Goal: Transaction & Acquisition: Purchase product/service

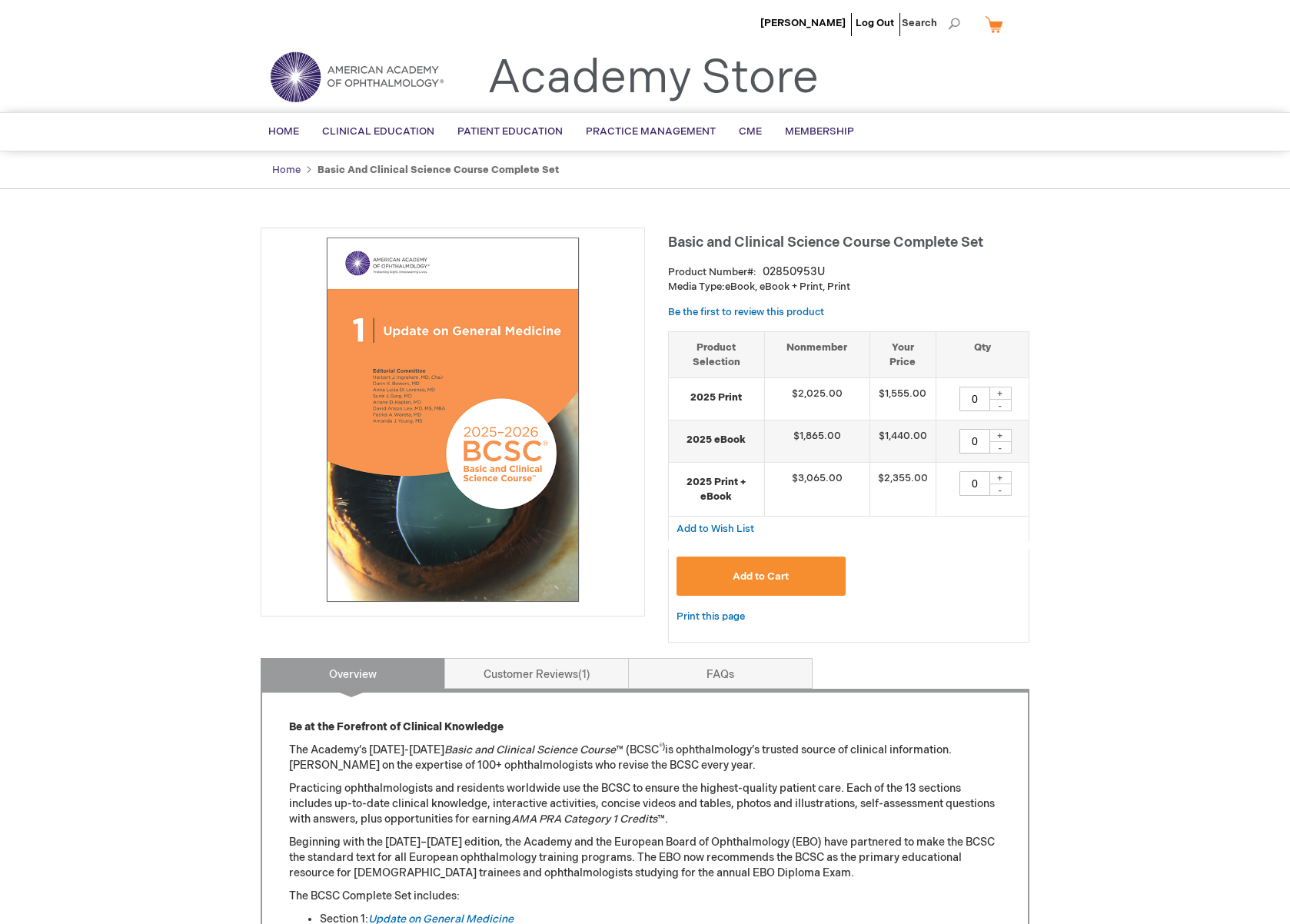
click at [280, 166] on link "Home" at bounding box center [286, 170] width 28 height 12
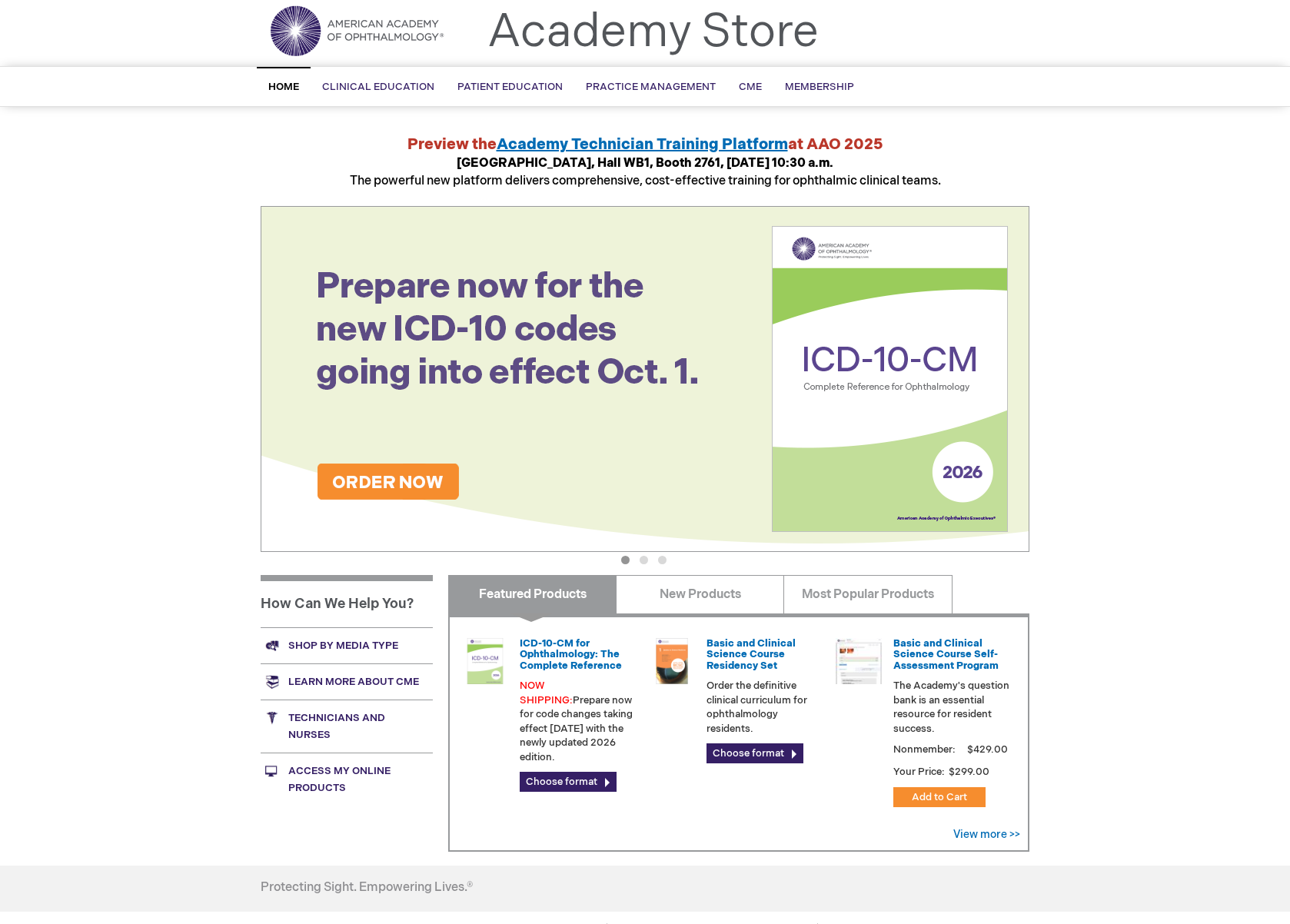
scroll to position [50, 0]
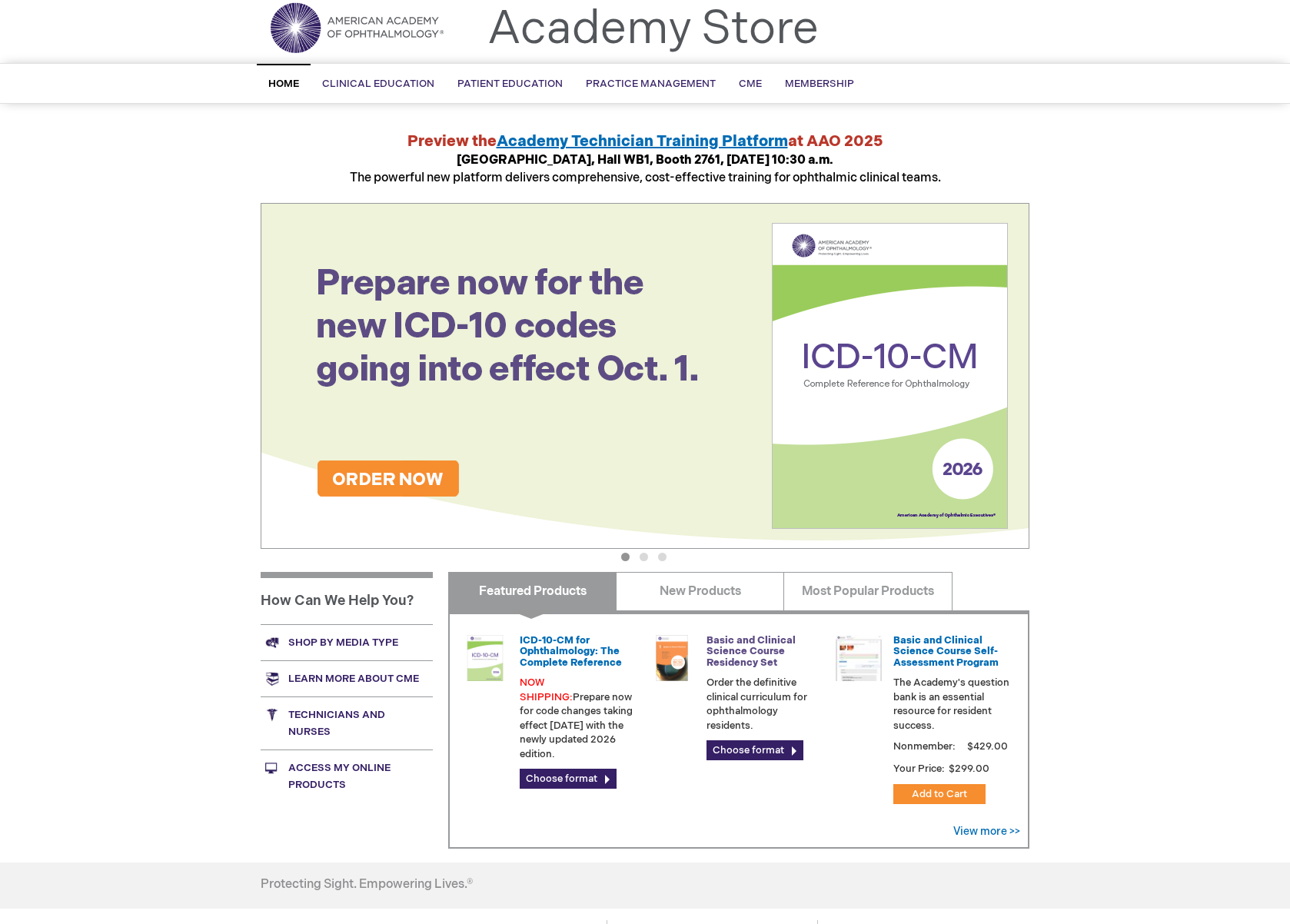
click at [749, 652] on link "Basic and Clinical Science Course Residency Set" at bounding box center [751, 651] width 89 height 34
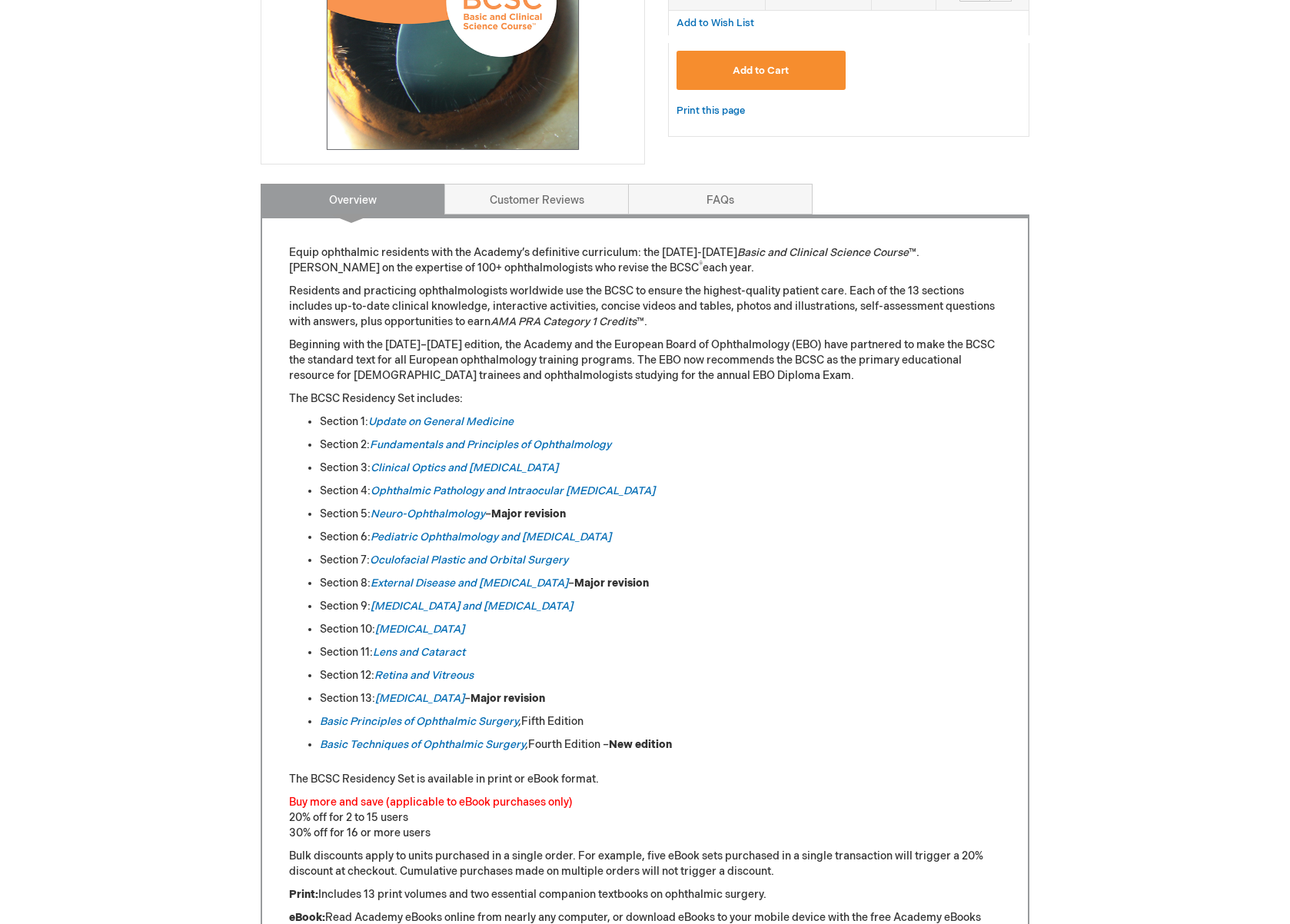
scroll to position [454, 0]
